Goal: Complete application form: Complete application form

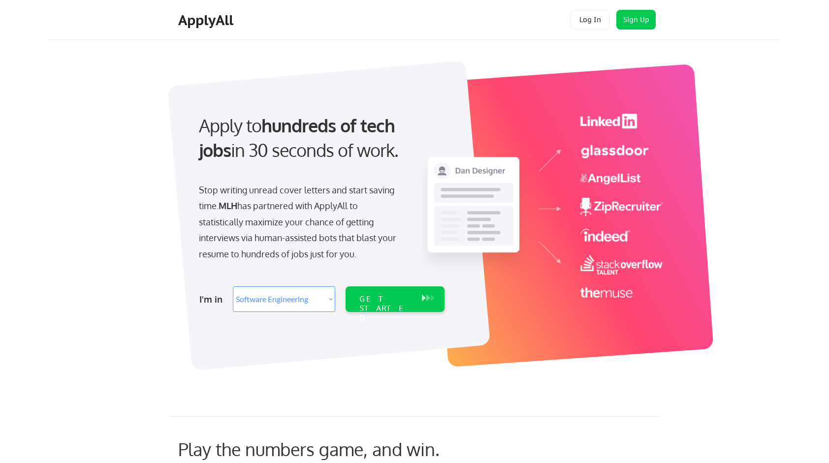
select select ""engineering""
click at [363, 299] on div "GET STARTED" at bounding box center [385, 308] width 53 height 29
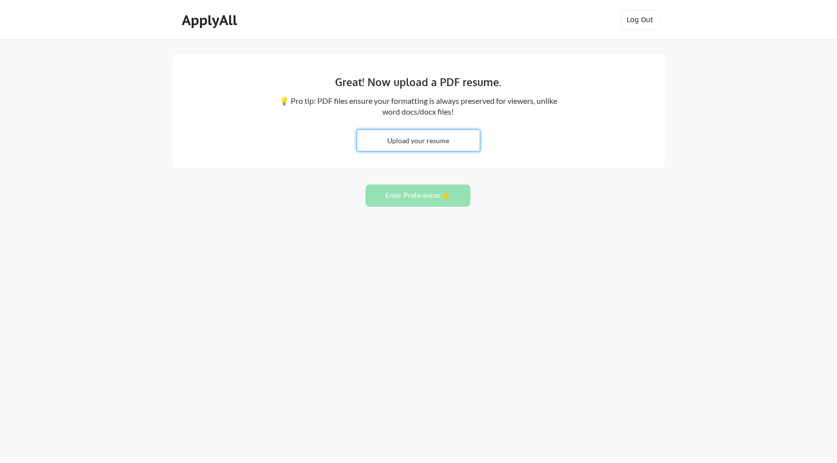
click at [452, 147] on input "file" at bounding box center [418, 140] width 123 height 21
click at [410, 150] on input "file" at bounding box center [418, 140] width 123 height 21
type input "C:\fakepath\Atharva_Berde_Resume.pdf"
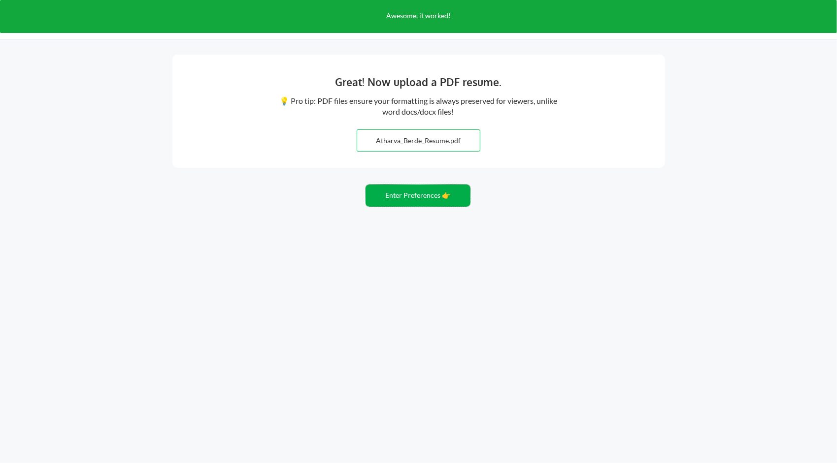
click at [406, 196] on button "Enter Preferences 👉" at bounding box center [417, 196] width 105 height 22
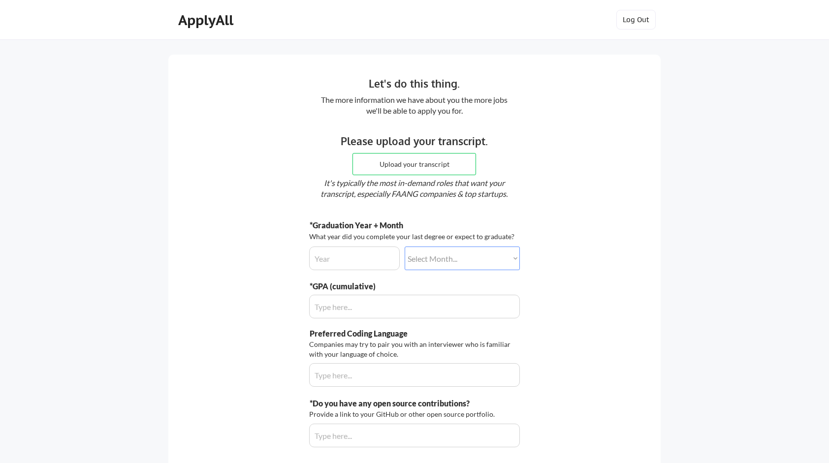
click at [358, 272] on div "*Graduation Year + Month What year did you complete your last degree or expect …" at bounding box center [414, 333] width 211 height 227
click at [373, 258] on input "input" at bounding box center [354, 259] width 91 height 24
type input "2026"
click at [454, 260] on select "Select Month... January February March April May June July August September Oct…" at bounding box center [462, 259] width 115 height 24
click at [405, 247] on select "Select Month... January February March April May June July August September Oct…" at bounding box center [462, 259] width 115 height 24
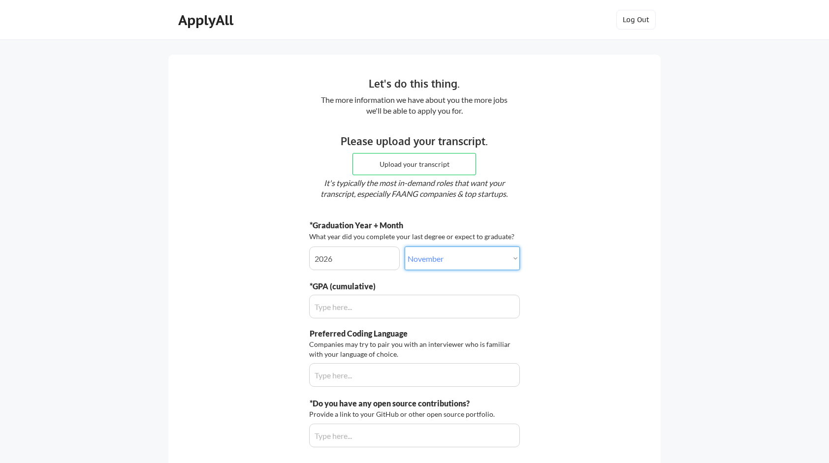
click at [464, 259] on select "Select Month... January February March April May June July August September Oct…" at bounding box center [462, 259] width 115 height 24
select select ""december""
click at [405, 247] on select "Select Month... January February March April May June July August September Oct…" at bounding box center [462, 259] width 115 height 24
click at [385, 317] on input "input" at bounding box center [414, 307] width 211 height 24
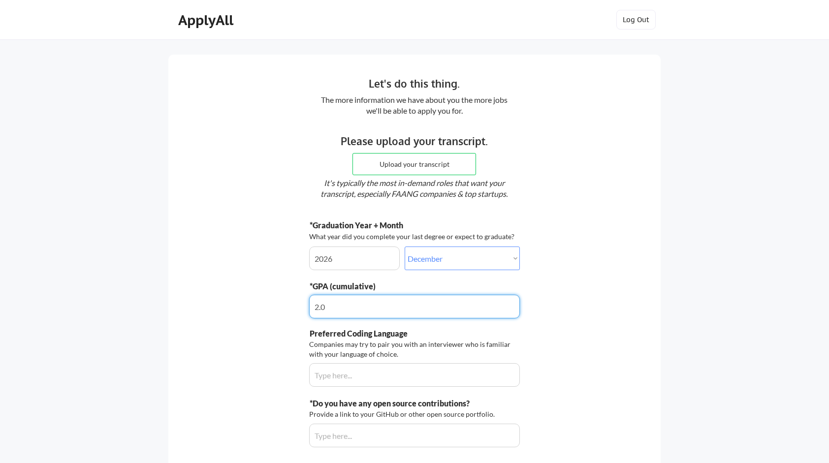
type input "2.8"
click at [695, 373] on div "Let's do this thing. The more information we have about you the more jobs we'll…" at bounding box center [414, 295] width 829 height 591
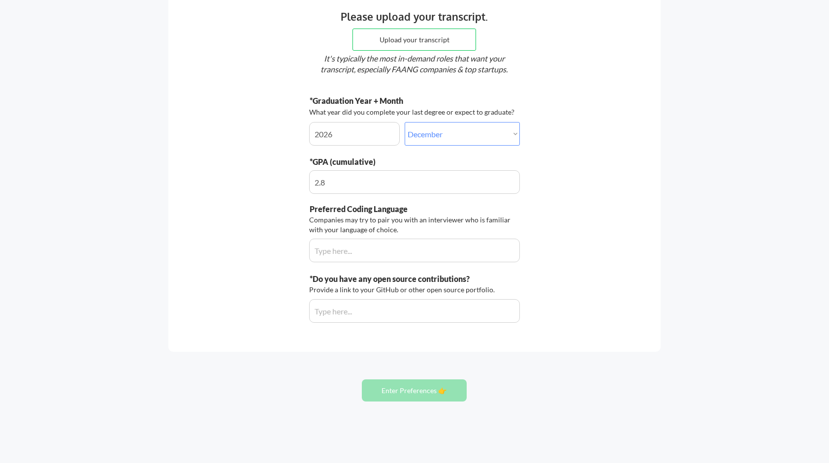
scroll to position [127, 0]
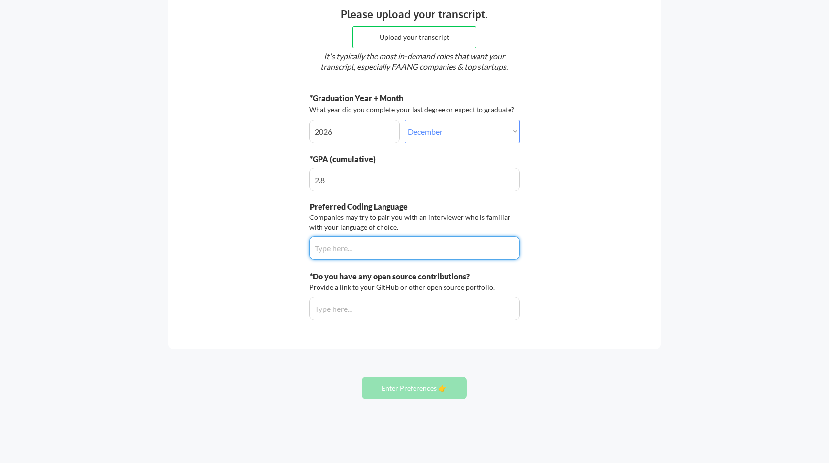
click at [397, 256] on input "input" at bounding box center [414, 248] width 211 height 24
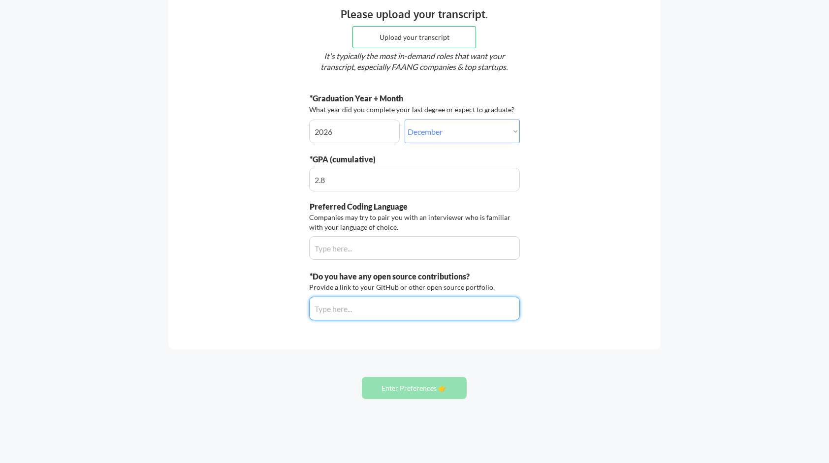
click at [407, 306] on input "input" at bounding box center [414, 309] width 211 height 24
paste input "[URL][DOMAIN_NAME]"
type input "[URL][DOMAIN_NAME]"
click at [400, 372] on div "Let's do this thing. The more information we have about you the more jobs we'll…" at bounding box center [414, 168] width 829 height 591
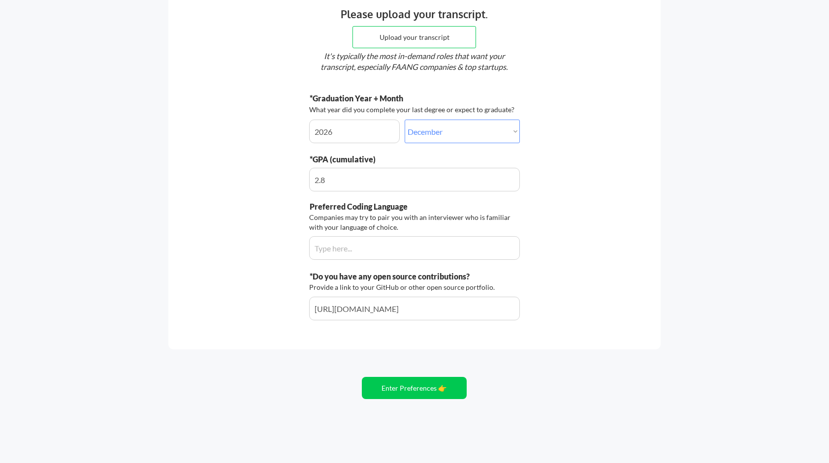
click at [377, 179] on input "input" at bounding box center [414, 180] width 211 height 24
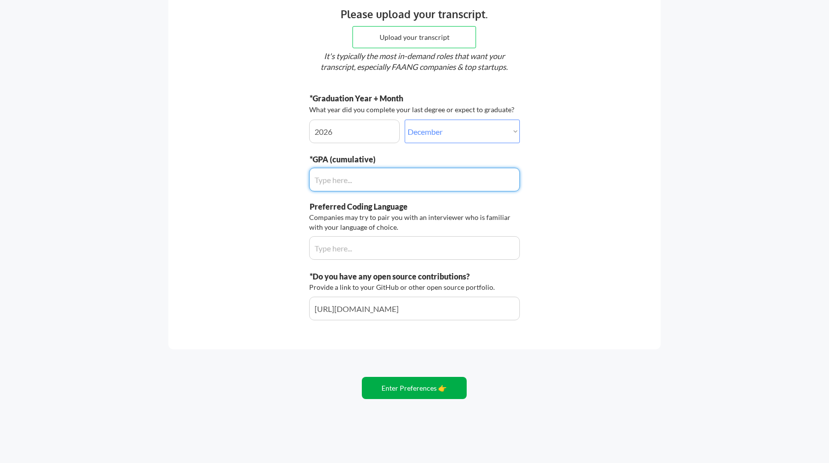
click at [413, 380] on button "Enter Preferences 👉" at bounding box center [414, 388] width 105 height 22
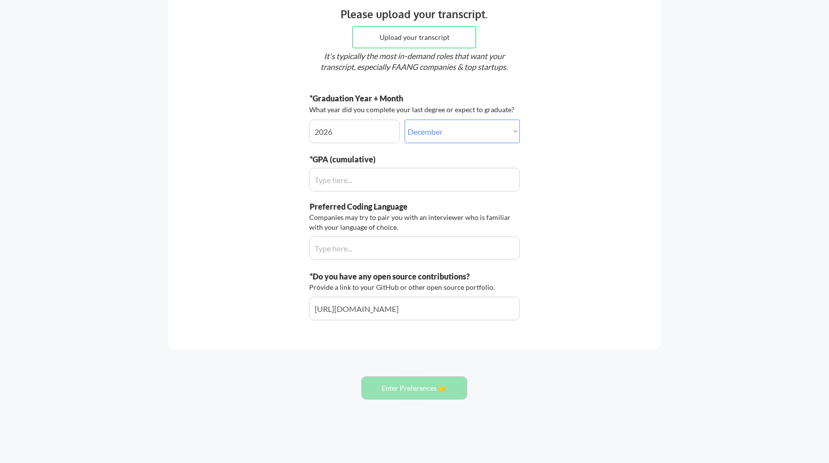
click at [742, 348] on div "Let's do this thing. The more information we have about you the more jobs we'll…" at bounding box center [414, 168] width 829 height 591
click at [364, 182] on input "input" at bounding box center [414, 180] width 211 height 24
type input "0.0"
click at [676, 308] on div "Let's do this thing. The more information we have about you the more jobs we'll…" at bounding box center [414, 168] width 829 height 591
click at [332, 186] on input "input" at bounding box center [414, 180] width 211 height 24
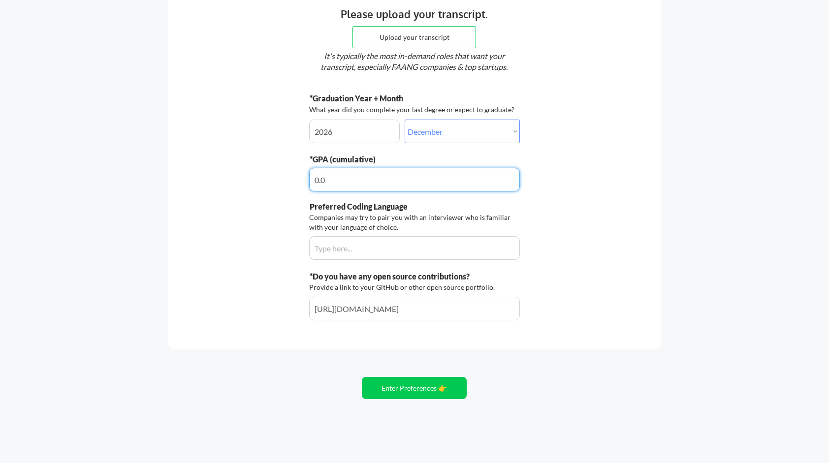
click at [332, 186] on input "input" at bounding box center [414, 180] width 211 height 24
type input "2.8"
click at [422, 391] on button "Enter Preferences 👉" at bounding box center [414, 388] width 105 height 22
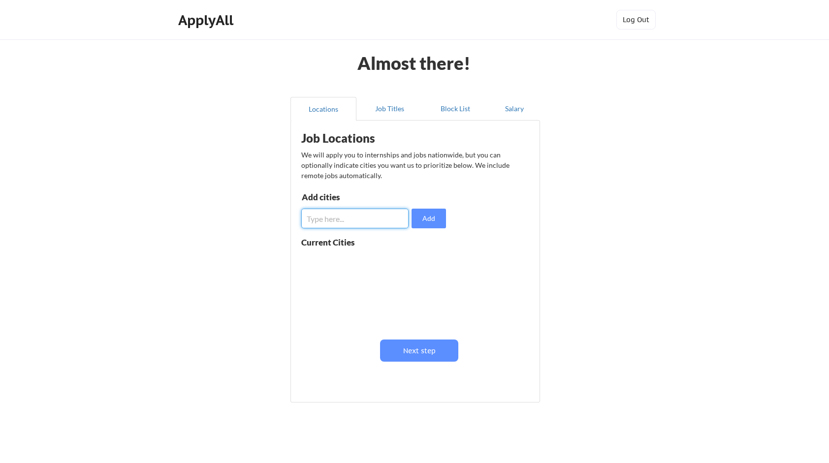
click at [354, 224] on input "input" at bounding box center [354, 219] width 107 height 20
click at [392, 117] on button "Job Titles" at bounding box center [389, 109] width 66 height 24
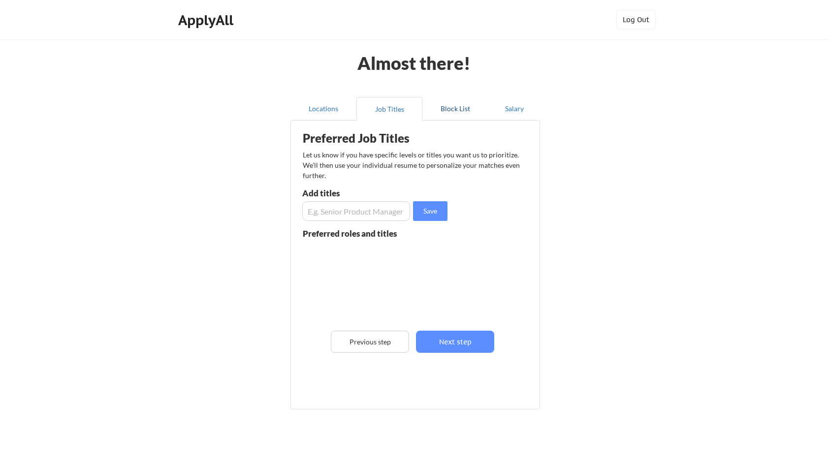
click at [463, 106] on button "Block List" at bounding box center [455, 109] width 66 height 24
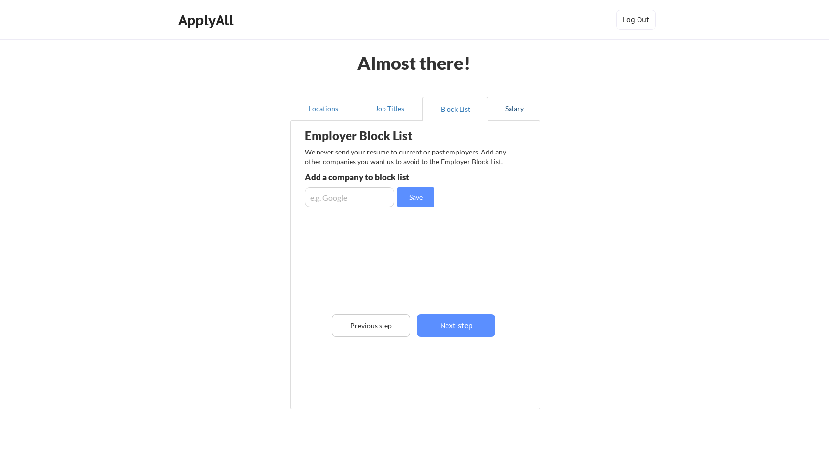
click at [514, 104] on button "Salary" at bounding box center [514, 109] width 52 height 24
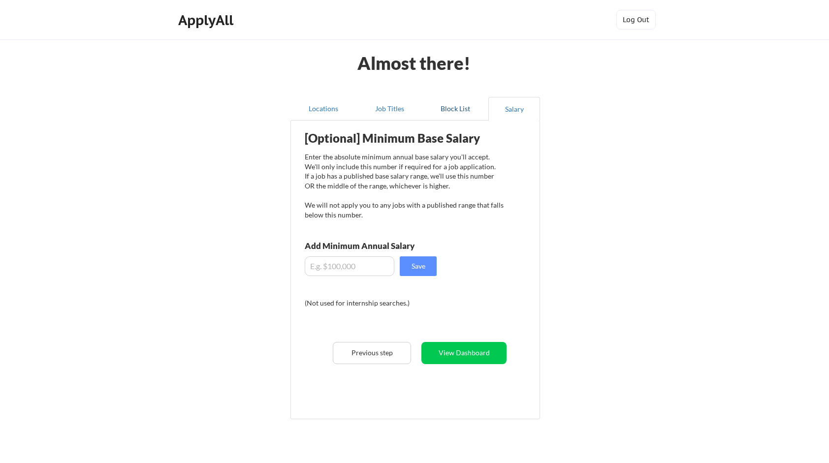
click at [464, 104] on button "Block List" at bounding box center [455, 109] width 66 height 24
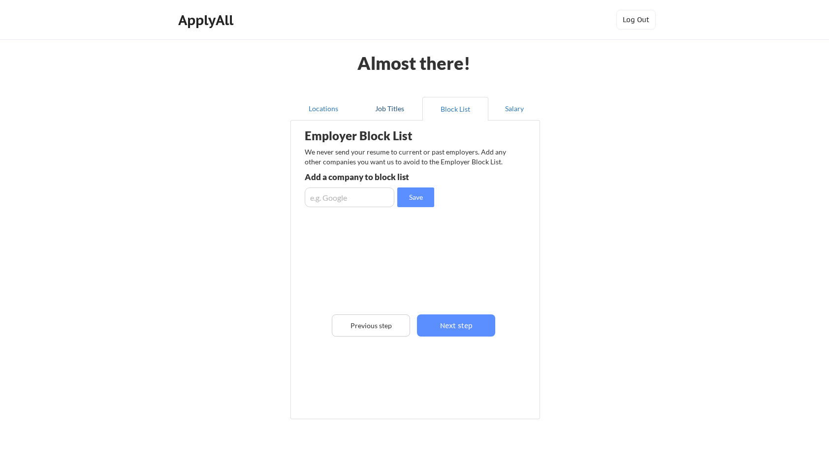
click at [399, 110] on button "Job Titles" at bounding box center [389, 109] width 66 height 24
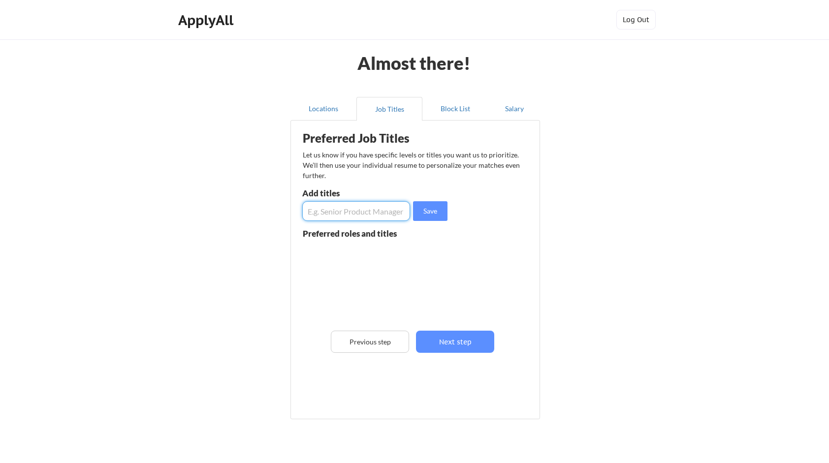
click at [365, 215] on input "input" at bounding box center [356, 211] width 108 height 20
type input "Data Science"
click at [365, 215] on input "input" at bounding box center [356, 211] width 108 height 20
type input "Software Engineer Intern"
click at [373, 217] on input "input" at bounding box center [356, 211] width 108 height 20
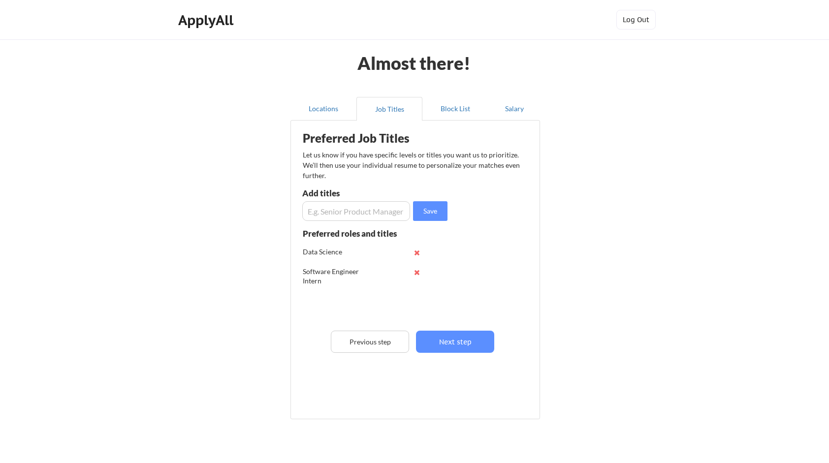
click at [366, 259] on div "Data Science" at bounding box center [335, 253] width 65 height 13
click at [413, 252] on button at bounding box center [416, 252] width 7 height 7
click at [377, 214] on input "input" at bounding box center [356, 211] width 108 height 20
type input "Data Science Intern"
click at [377, 214] on input "input" at bounding box center [356, 211] width 108 height 20
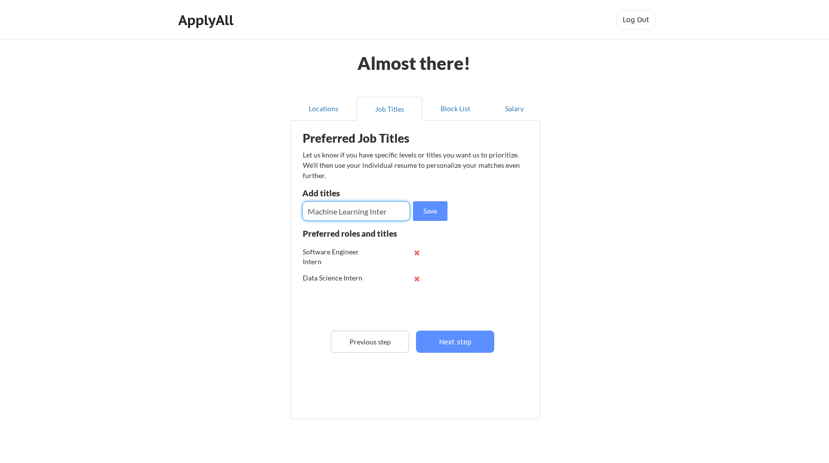
type input "Machine Learning Intern"
click at [454, 348] on button "Next step" at bounding box center [455, 342] width 78 height 22
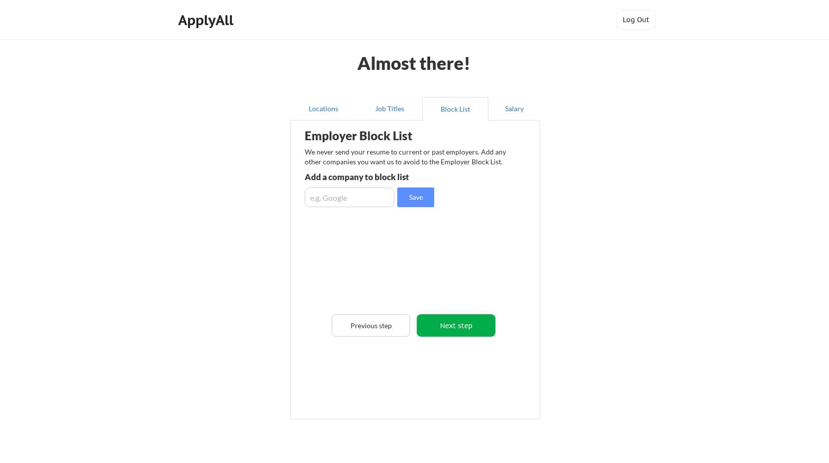
click at [469, 325] on button "Next step" at bounding box center [456, 326] width 78 height 22
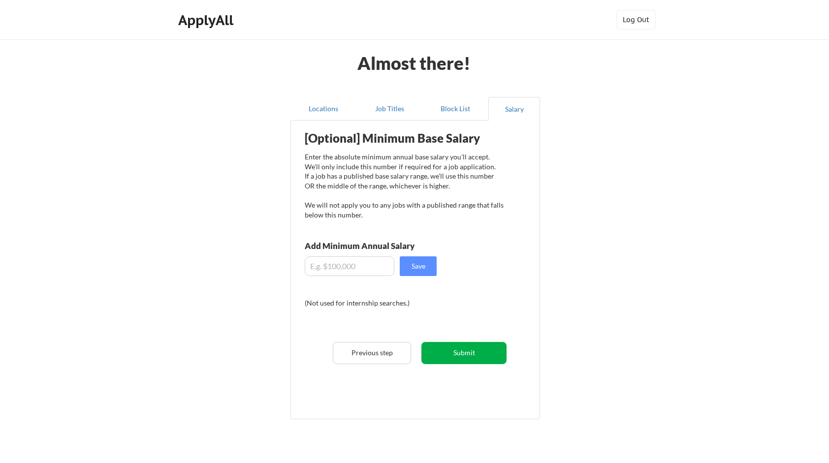
click at [483, 357] on button "Submit" at bounding box center [463, 353] width 85 height 22
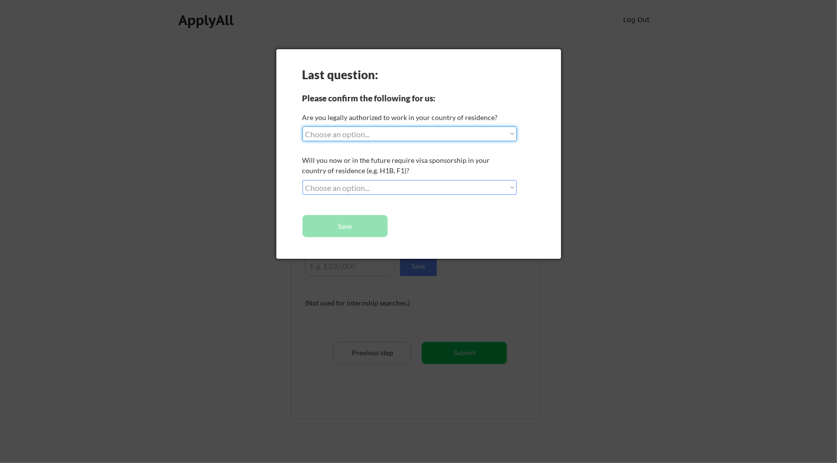
click at [390, 133] on select "Choose an option... Yes, I am a US Citizen Yes, I am a Canadian Citizen Yes, I …" at bounding box center [409, 134] width 214 height 15
select select ""yes__i_am_a_us_citizen""
click at [302, 127] on select "Choose an option... Yes, I am a US Citizen Yes, I am a Canadian Citizen Yes, I …" at bounding box center [409, 134] width 214 height 15
click at [361, 191] on select "Choose an option... No, I will not need sponsorship Yes, I will need sponsorship" at bounding box center [409, 187] width 214 height 15
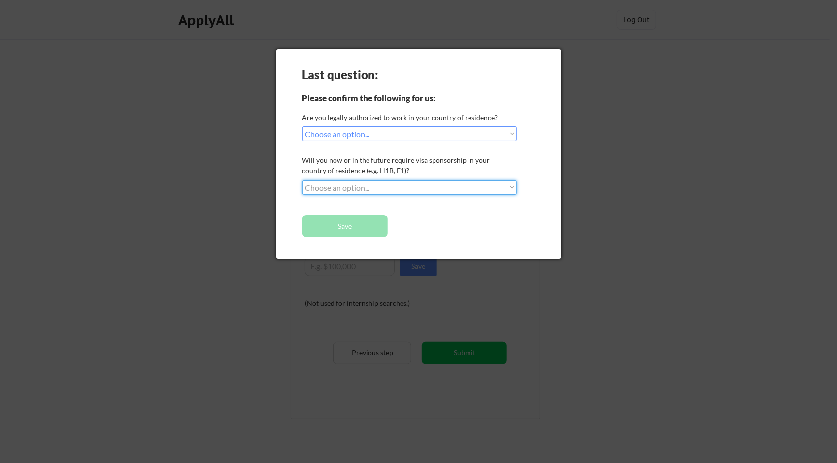
click at [219, 211] on div at bounding box center [418, 231] width 837 height 463
